Goal: Use online tool/utility: Utilize a website feature to perform a specific function

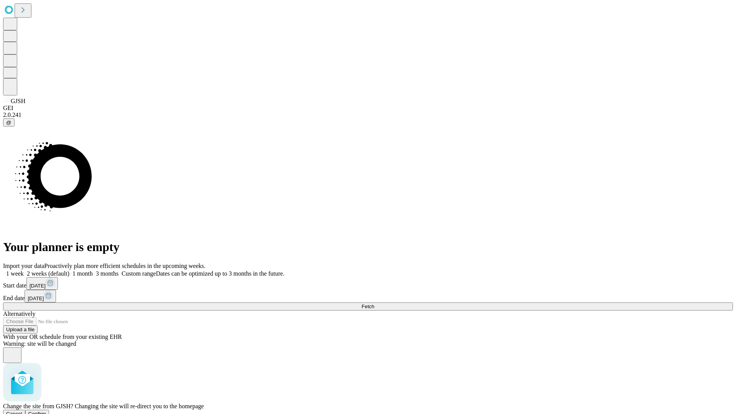
click at [46, 411] on span "Confirm" at bounding box center [37, 414] width 18 height 6
click at [93, 270] on label "1 month" at bounding box center [80, 273] width 23 height 7
click at [374, 304] on span "Fetch" at bounding box center [368, 307] width 13 height 6
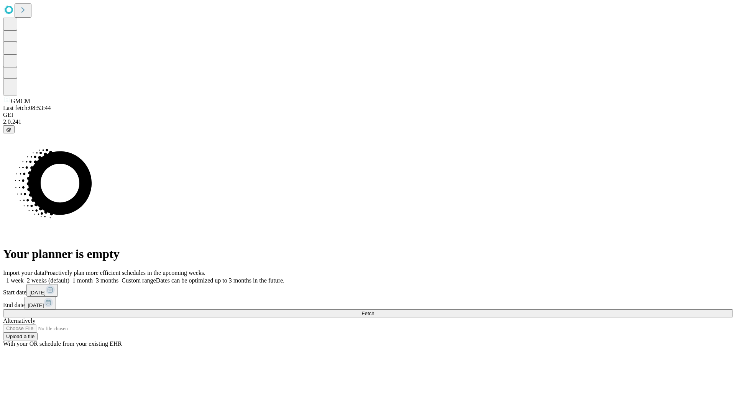
click at [93, 277] on label "1 month" at bounding box center [80, 280] width 23 height 7
click at [374, 311] on span "Fetch" at bounding box center [368, 314] width 13 height 6
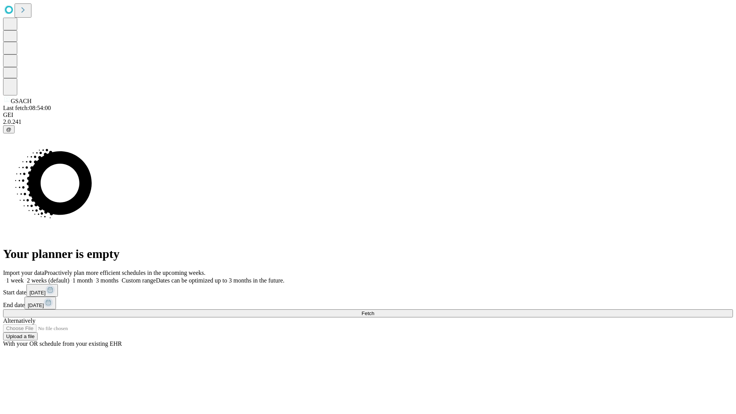
click at [93, 277] on label "1 month" at bounding box center [80, 280] width 23 height 7
click at [374, 311] on span "Fetch" at bounding box center [368, 314] width 13 height 6
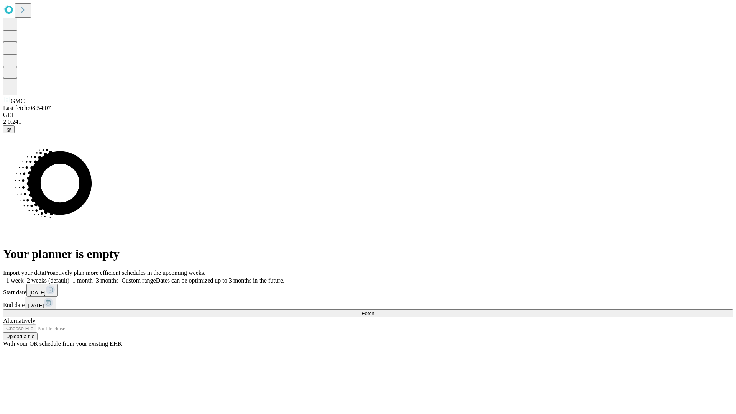
click at [374, 311] on span "Fetch" at bounding box center [368, 314] width 13 height 6
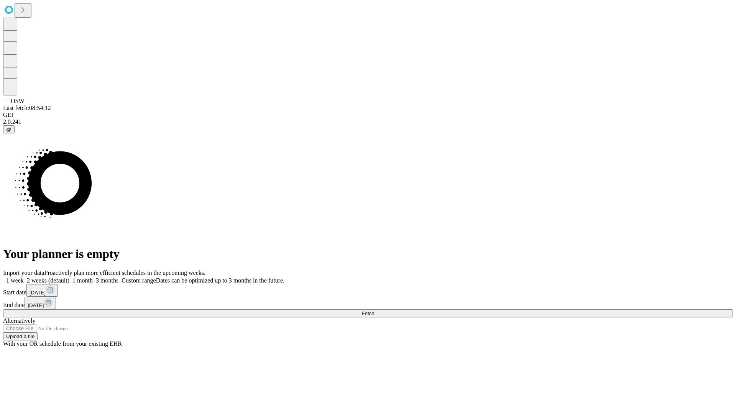
click at [374, 311] on span "Fetch" at bounding box center [368, 314] width 13 height 6
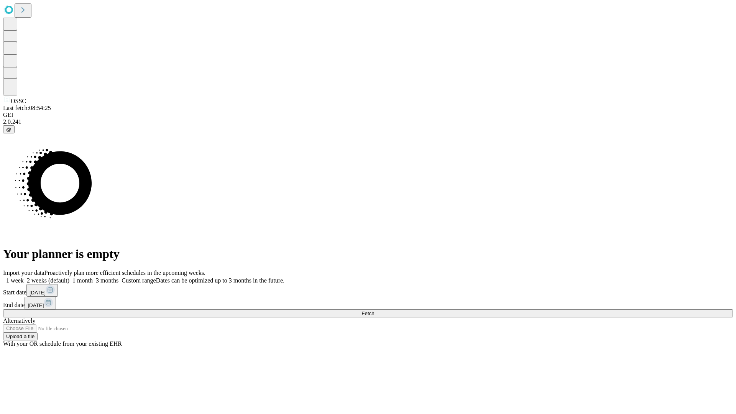
click at [374, 311] on span "Fetch" at bounding box center [368, 314] width 13 height 6
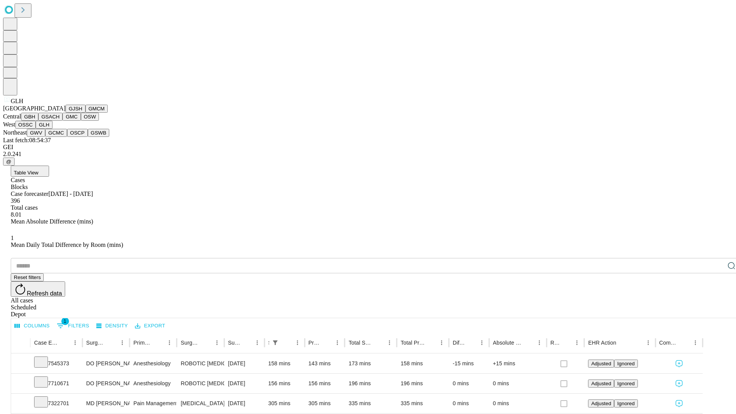
click at [45, 137] on button "GWV" at bounding box center [36, 133] width 18 height 8
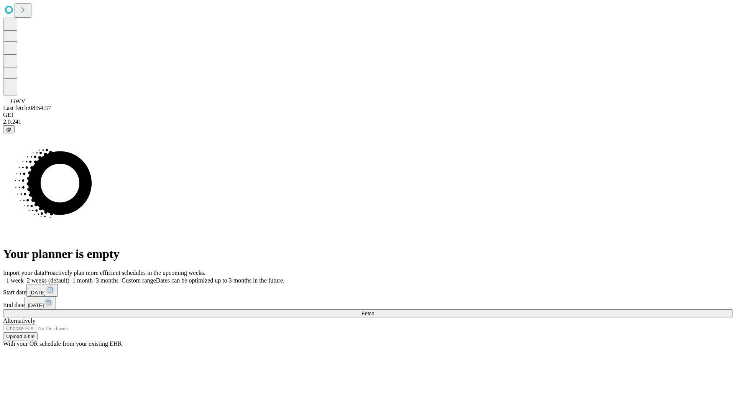
click at [93, 277] on label "1 month" at bounding box center [80, 280] width 23 height 7
click at [374, 311] on span "Fetch" at bounding box center [368, 314] width 13 height 6
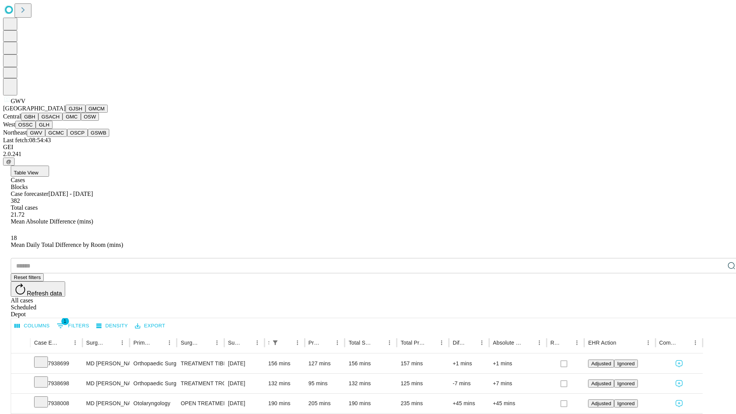
click at [59, 137] on button "GCMC" at bounding box center [56, 133] width 22 height 8
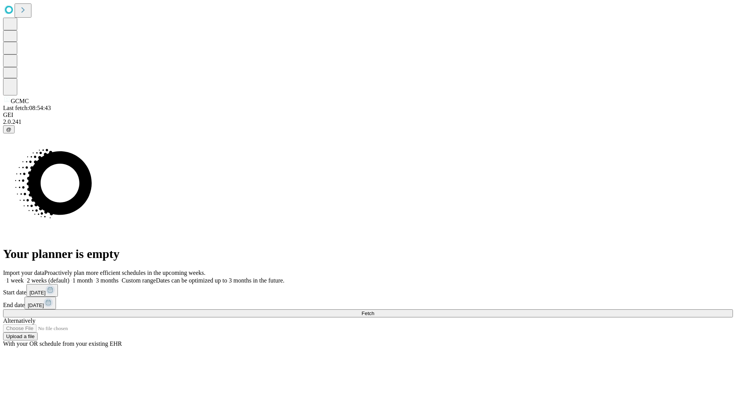
click at [374, 311] on span "Fetch" at bounding box center [368, 314] width 13 height 6
click at [93, 277] on label "1 month" at bounding box center [80, 280] width 23 height 7
click at [374, 311] on span "Fetch" at bounding box center [368, 314] width 13 height 6
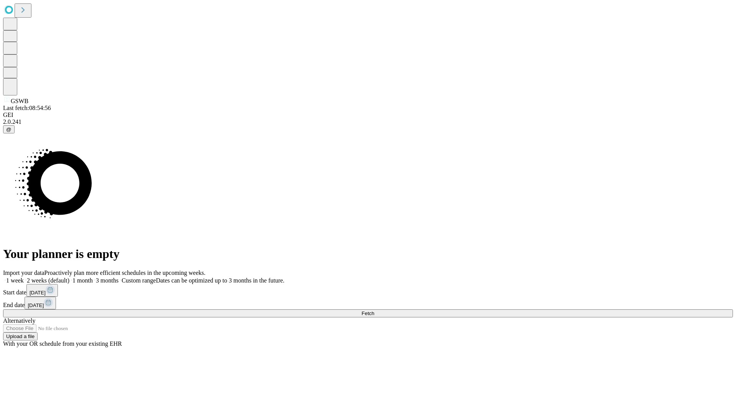
click at [93, 277] on label "1 month" at bounding box center [80, 280] width 23 height 7
click at [374, 311] on span "Fetch" at bounding box center [368, 314] width 13 height 6
